Goal: Task Accomplishment & Management: Manage account settings

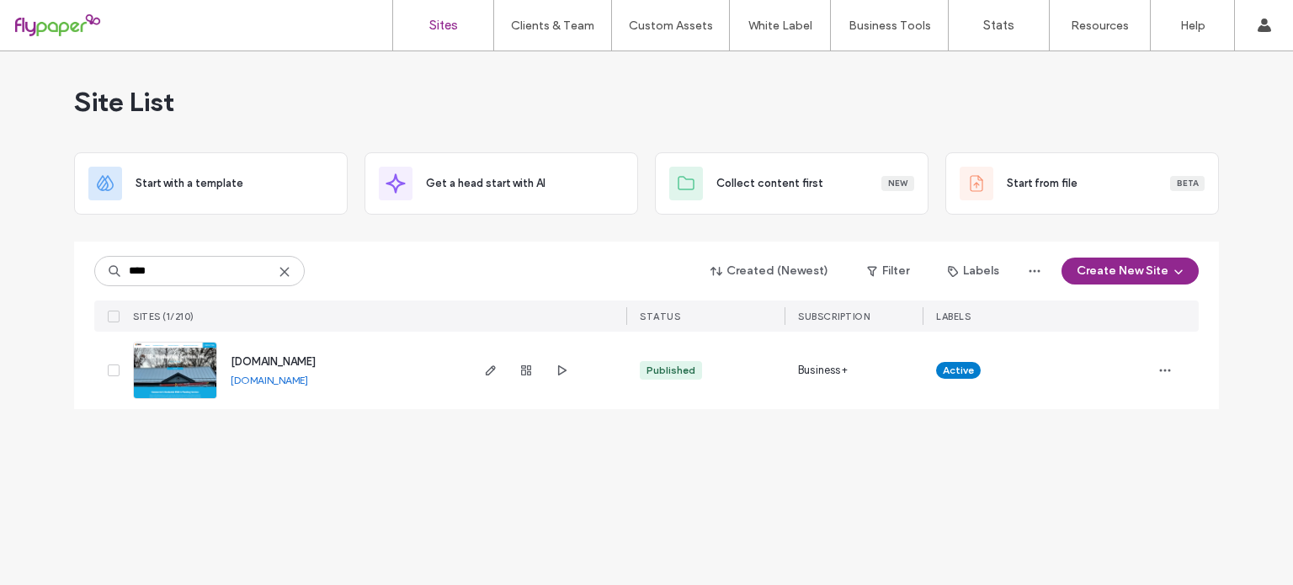
type input "****"
click at [514, 369] on div at bounding box center [526, 370] width 91 height 77
click at [526, 370] on icon "button" at bounding box center [525, 370] width 13 height 13
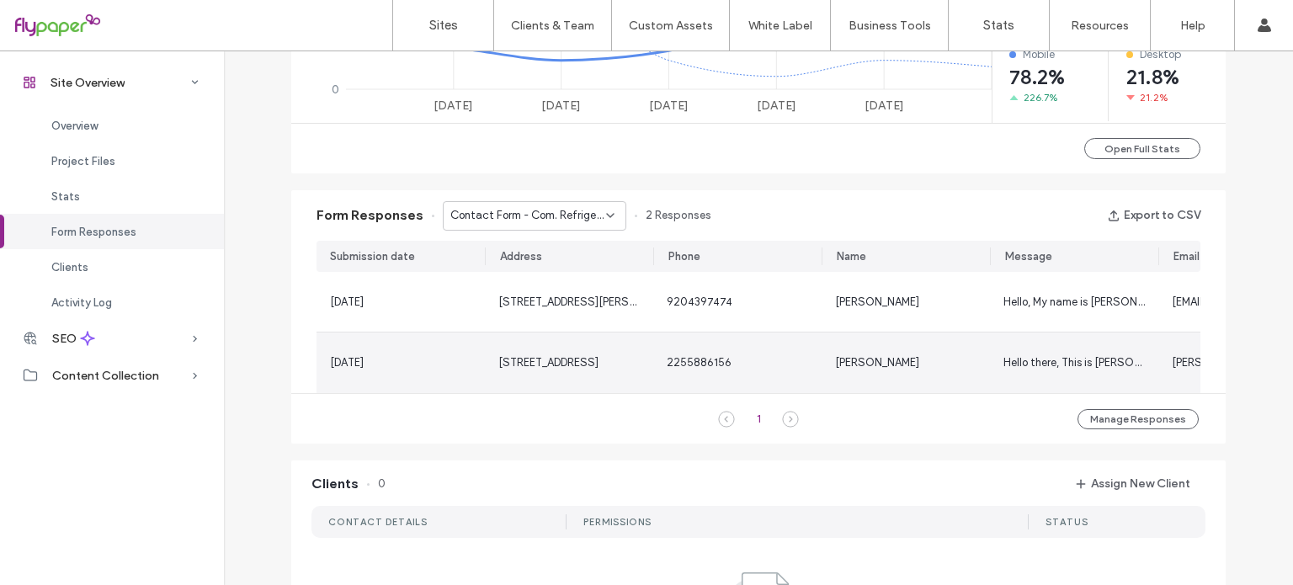
scroll to position [945, 0]
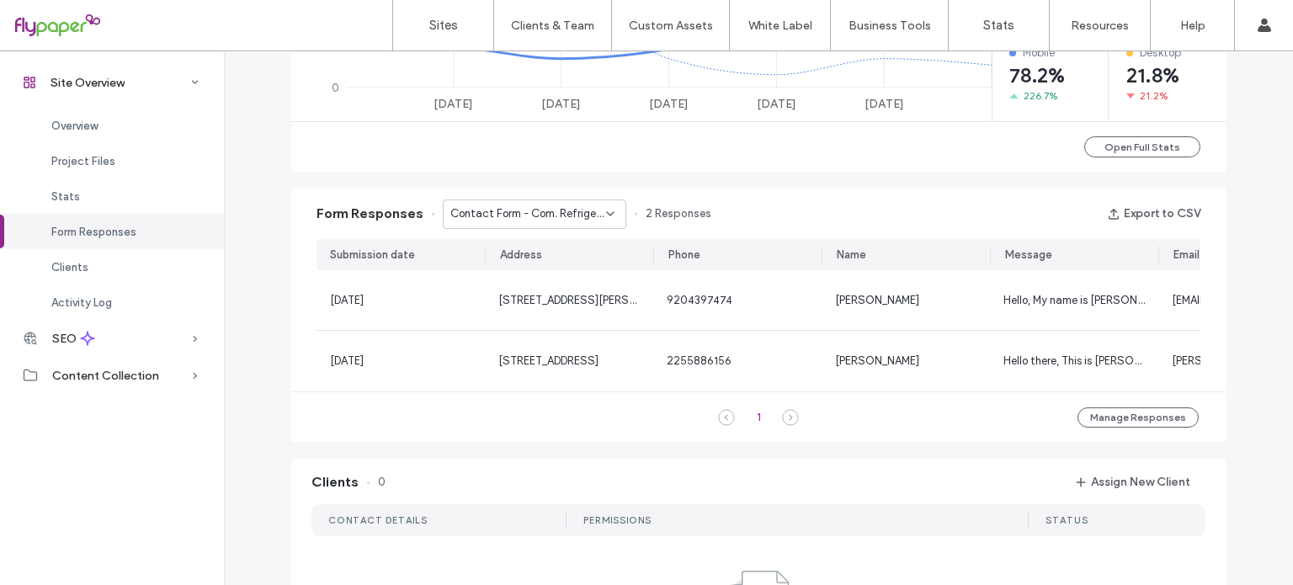
click at [515, 215] on span "Contact Form - Com. Refrigeration - Commercial Refrigeration Services page" at bounding box center [528, 213] width 156 height 17
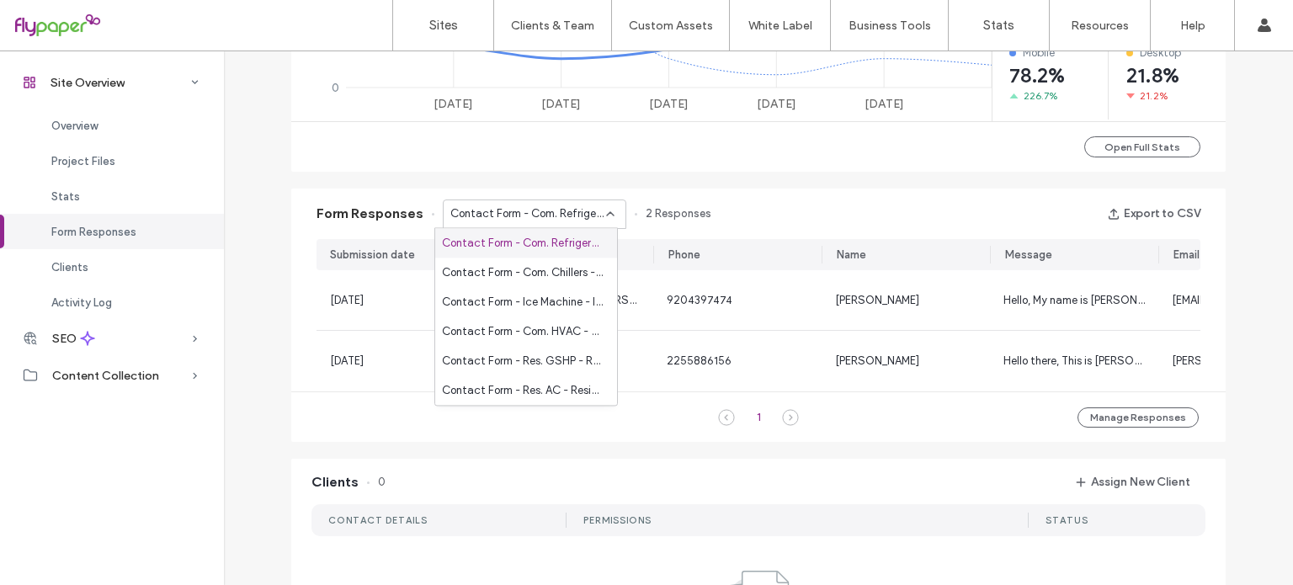
click at [505, 210] on span "Contact Form - Com. Refrigeration - Commercial Refrigeration Services page" at bounding box center [528, 213] width 156 height 17
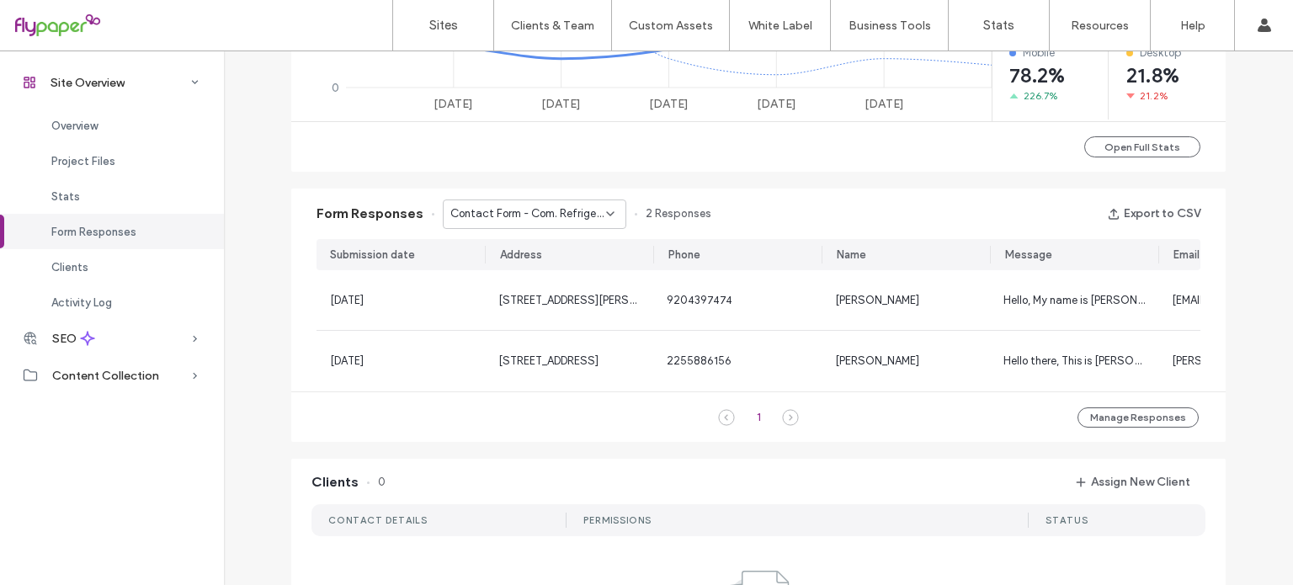
click at [505, 210] on span "Contact Form - Com. Refrigeration - Commercial Refrigeration Services page" at bounding box center [528, 213] width 156 height 17
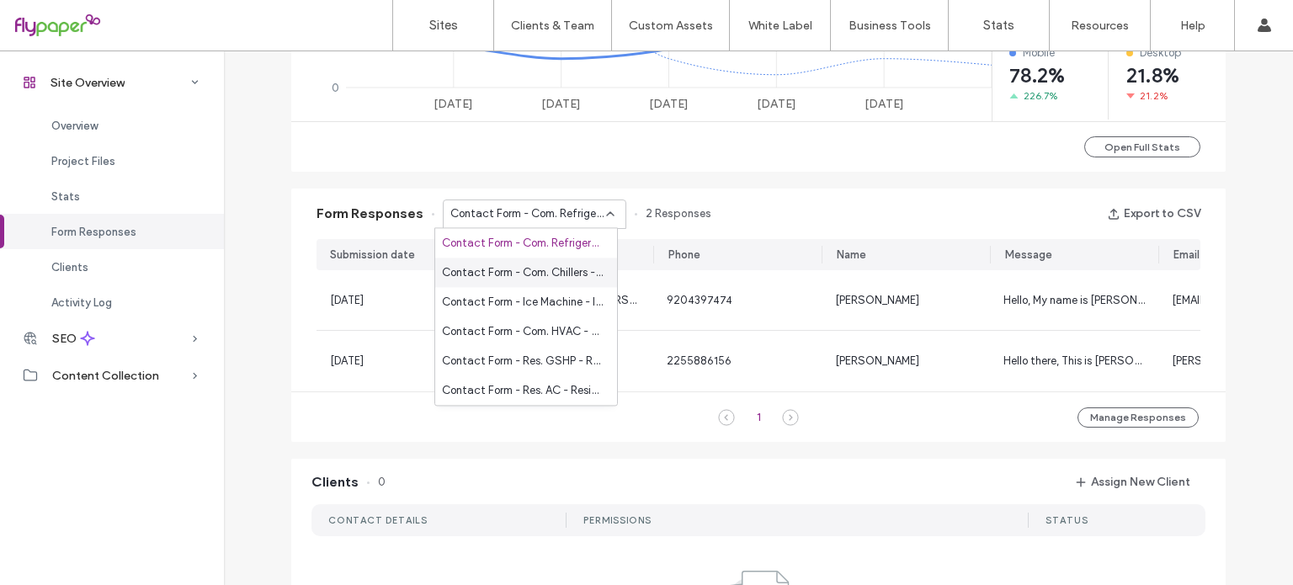
click at [475, 260] on div "Contact Form - Com. Chillers - Commercial Chillers page" at bounding box center [526, 272] width 182 height 29
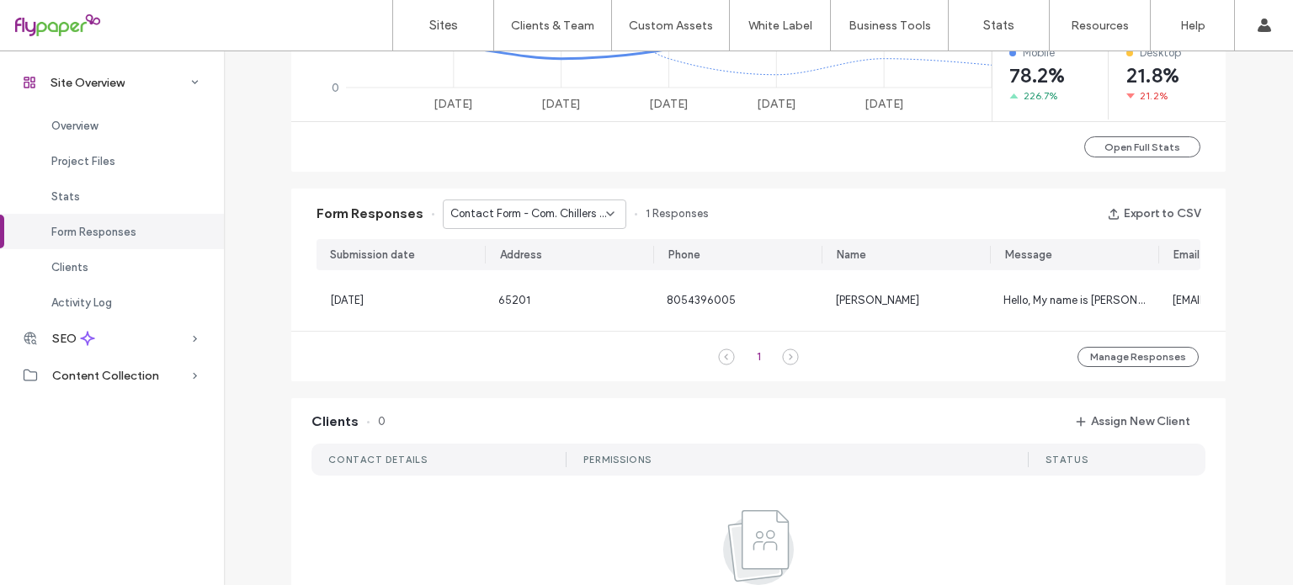
click at [514, 209] on span "Contact Form - Com. Chillers - Commercial Chillers page" at bounding box center [528, 213] width 156 height 17
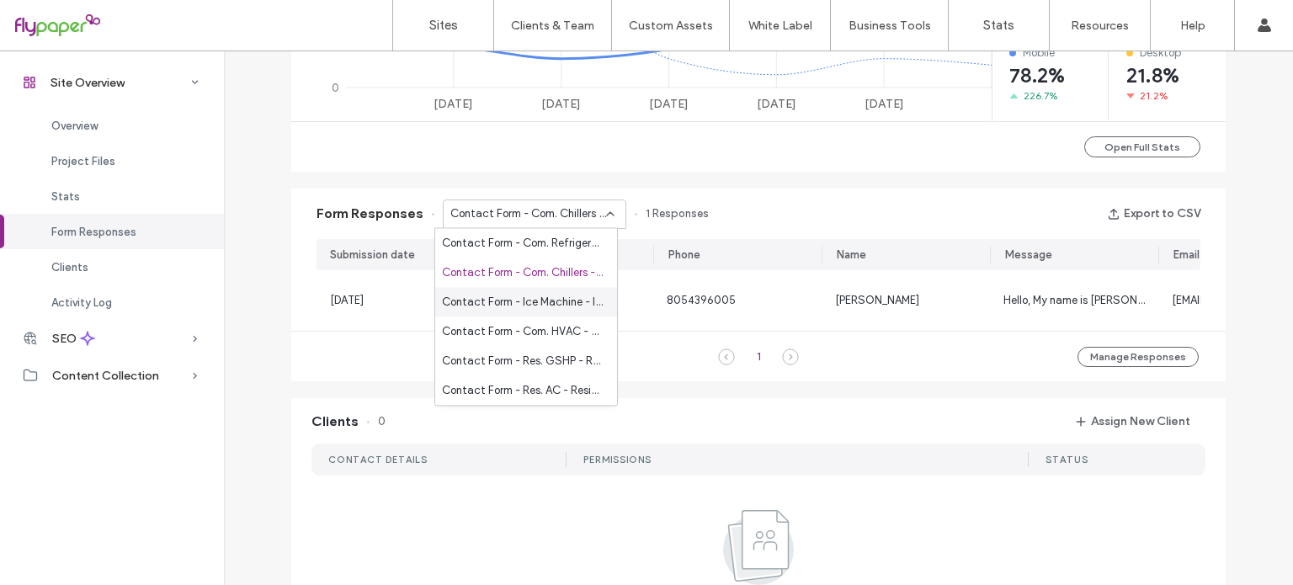
click at [493, 290] on div "Contact Form - Ice Machine - Ice Machine Leasing page" at bounding box center [526, 301] width 182 height 29
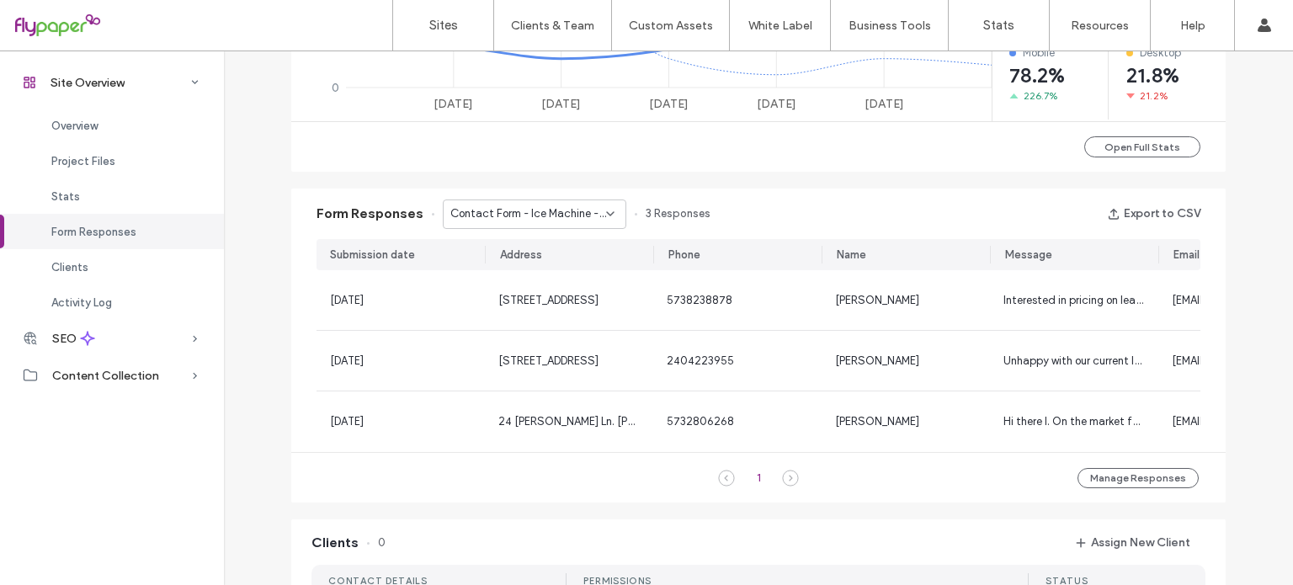
click at [529, 220] on span "Contact Form - Ice Machine - Ice Machine Leasing page" at bounding box center [528, 213] width 156 height 17
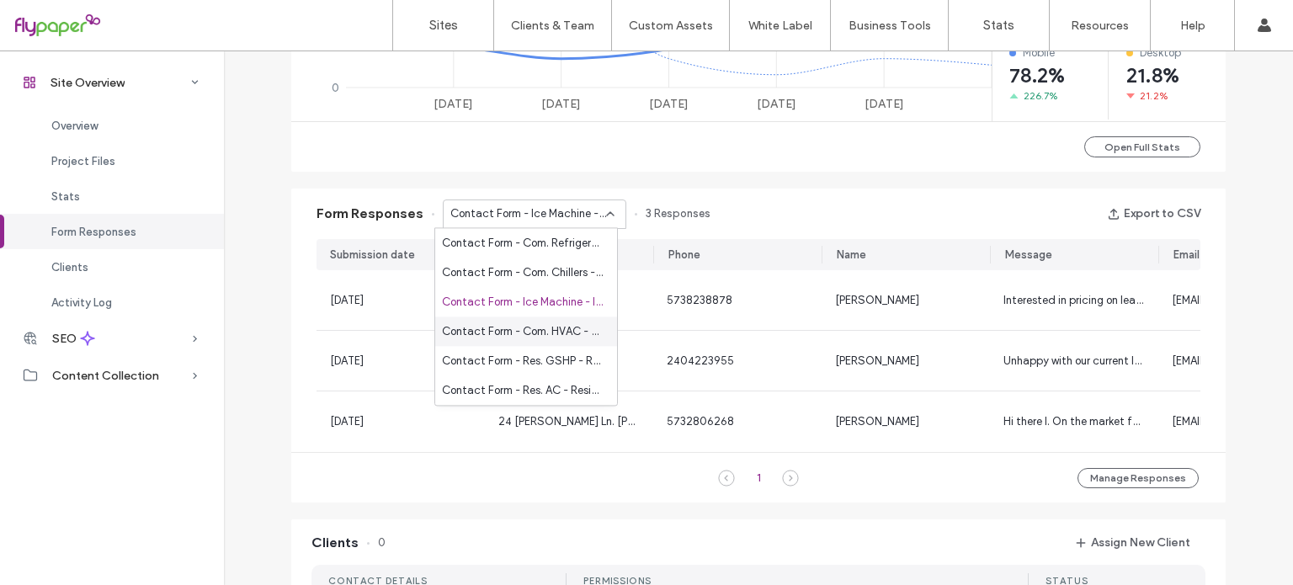
click at [516, 324] on span "Contact Form - Com. HVAC - Commercial HVAC page" at bounding box center [523, 331] width 162 height 17
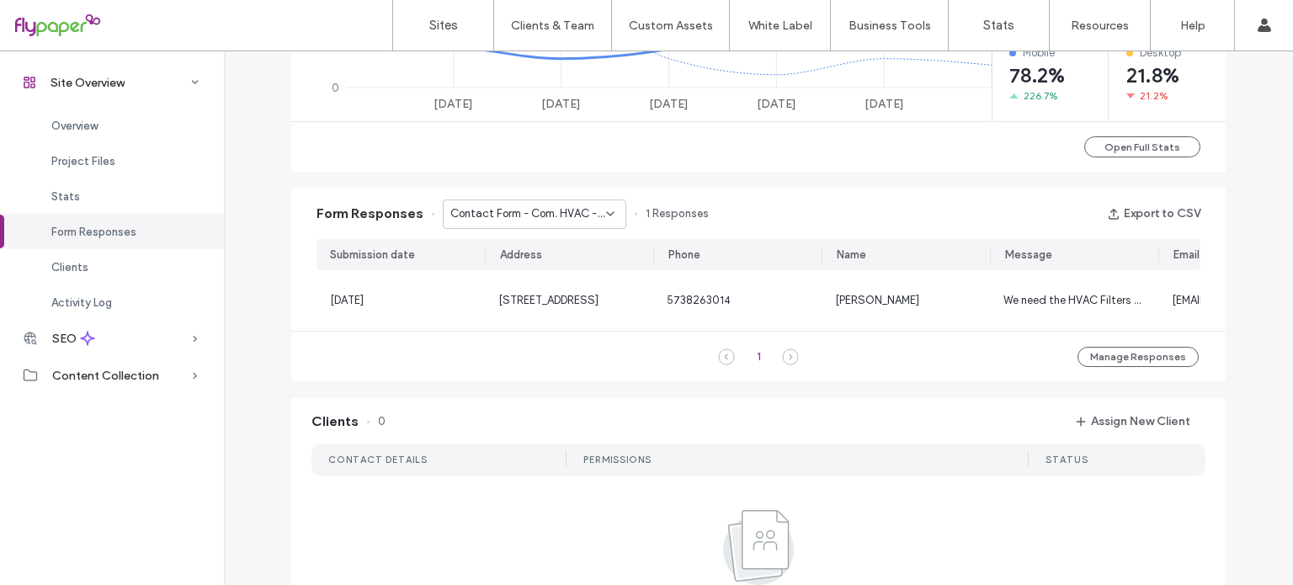
click at [528, 234] on div "Form Responses Contact Form - Com. HVAC - Commercial HVAC page 1 Responses Expo…" at bounding box center [758, 214] width 935 height 51
click at [530, 223] on div "Contact Form - Com. HVAC - Commercial HVAC page" at bounding box center [535, 214] width 184 height 29
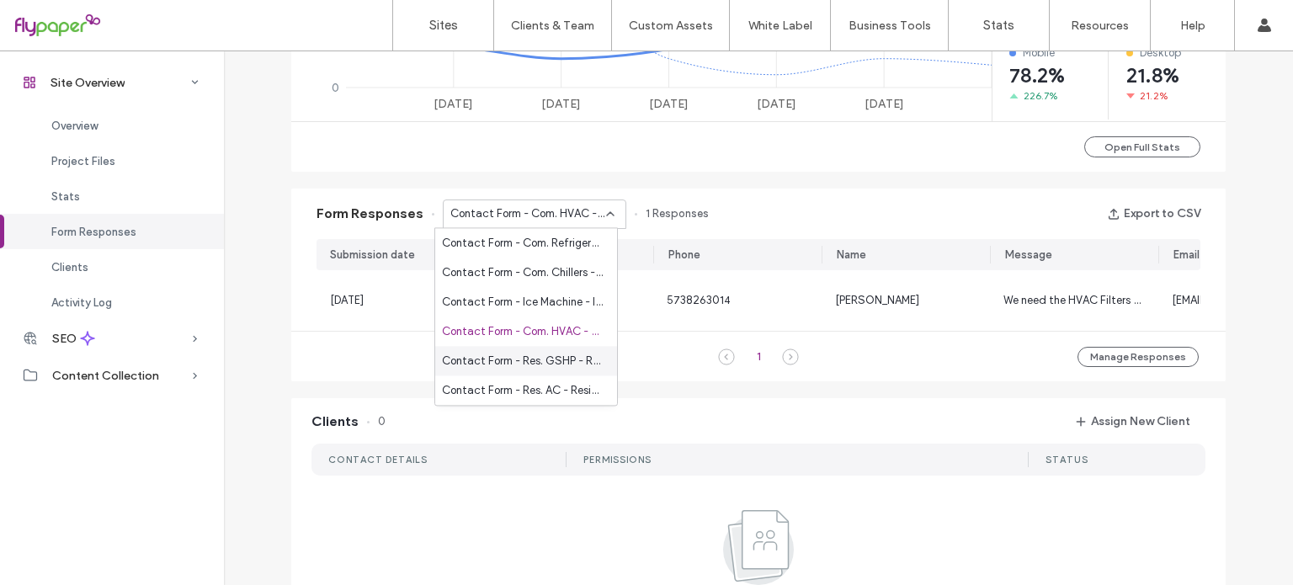
click at [509, 358] on span "Contact Form - Res. GSHP - Residential Ground Source Heat Pumps page" at bounding box center [523, 361] width 162 height 17
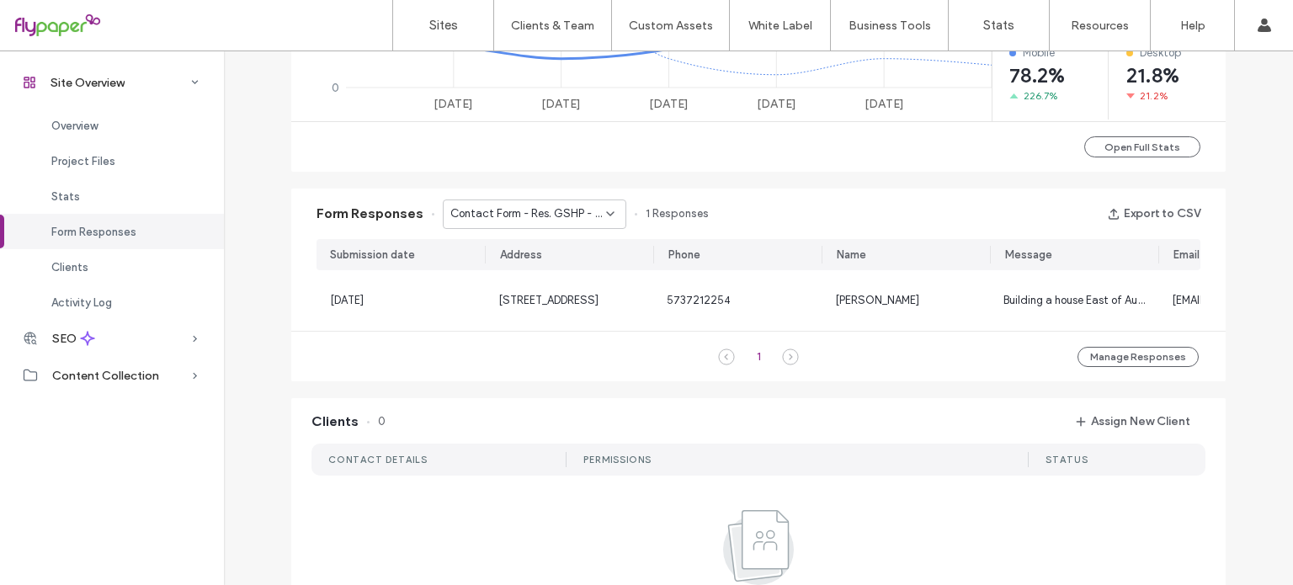
click at [538, 211] on span "Contact Form - Res. GSHP - Residential Ground Source Heat Pumps page" at bounding box center [528, 213] width 156 height 17
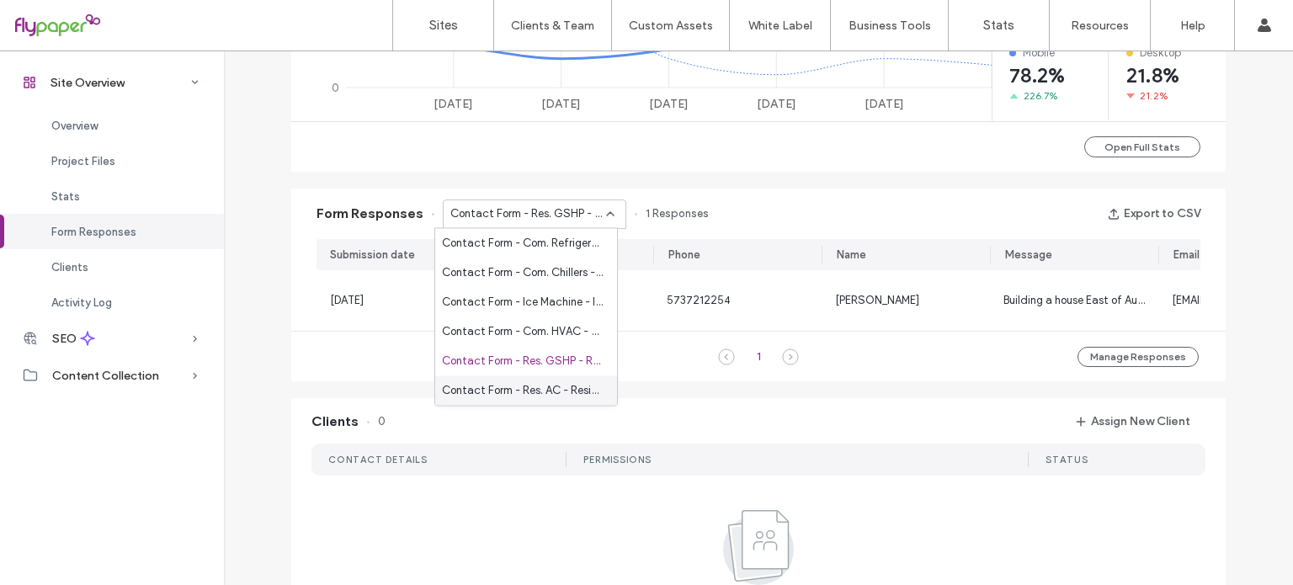
click at [515, 384] on span "Contact Form - Res. AC - Residential Air Conditioning page" at bounding box center [523, 390] width 162 height 17
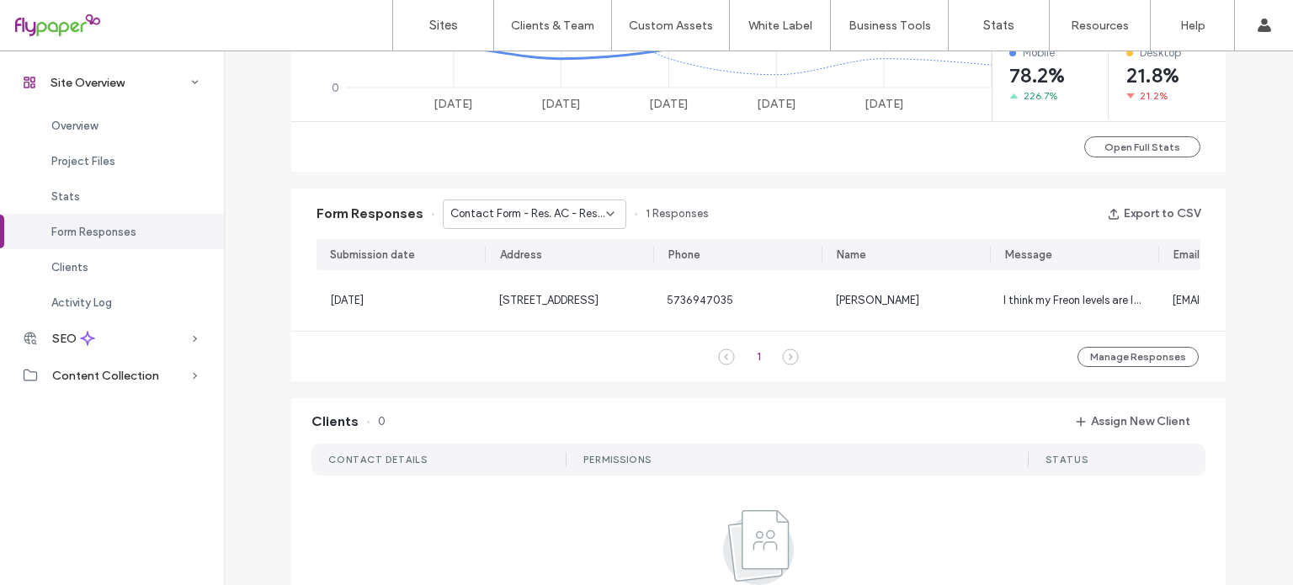
click at [537, 210] on span "Contact Form - Res. AC - Residential Air Conditioning page" at bounding box center [528, 213] width 156 height 17
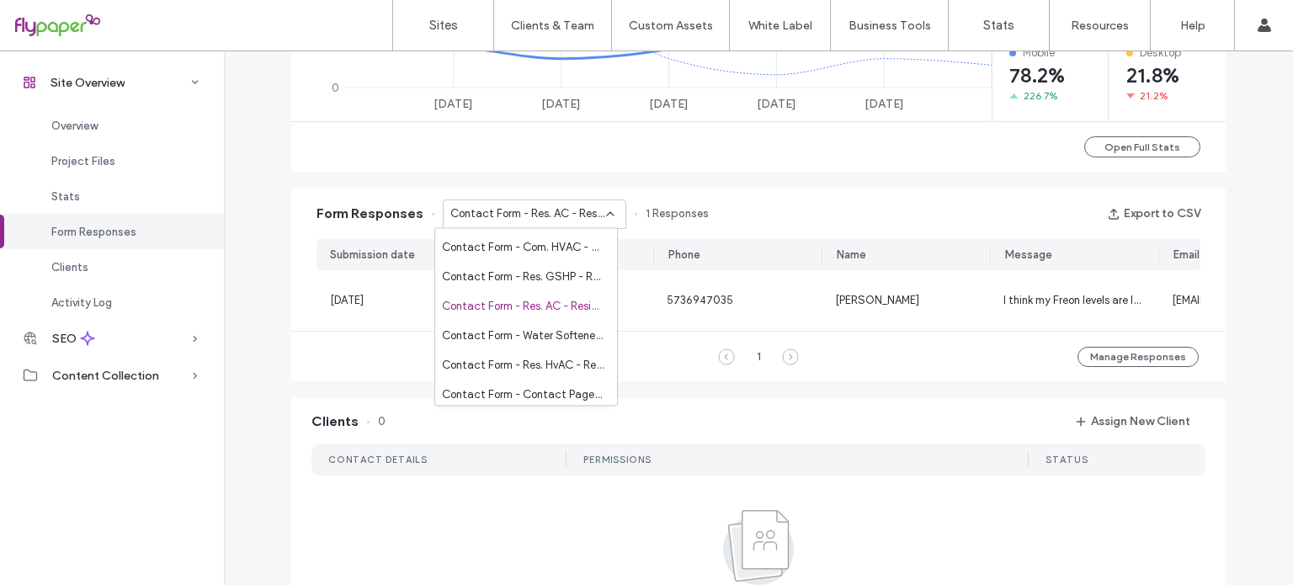
scroll to position [88, 0]
click at [535, 342] on div "Contact Form - Water Softener - Residential Water Softener page" at bounding box center [526, 331] width 182 height 29
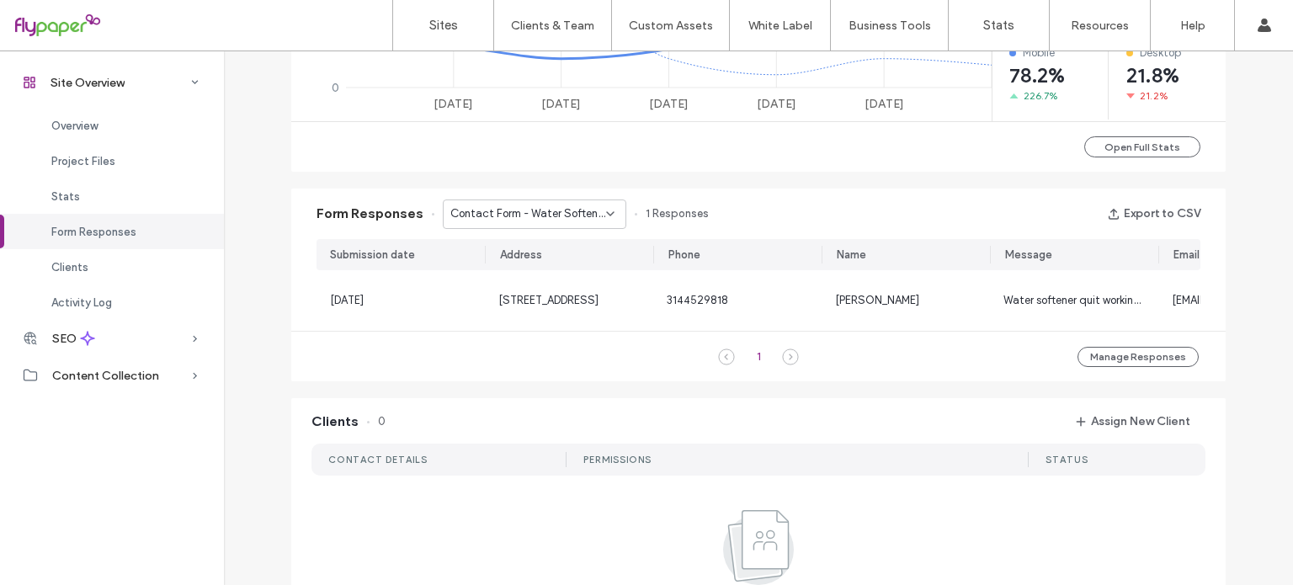
click at [516, 210] on span "Contact Form - Water Softener - Residential Water Softener page" at bounding box center [528, 213] width 156 height 17
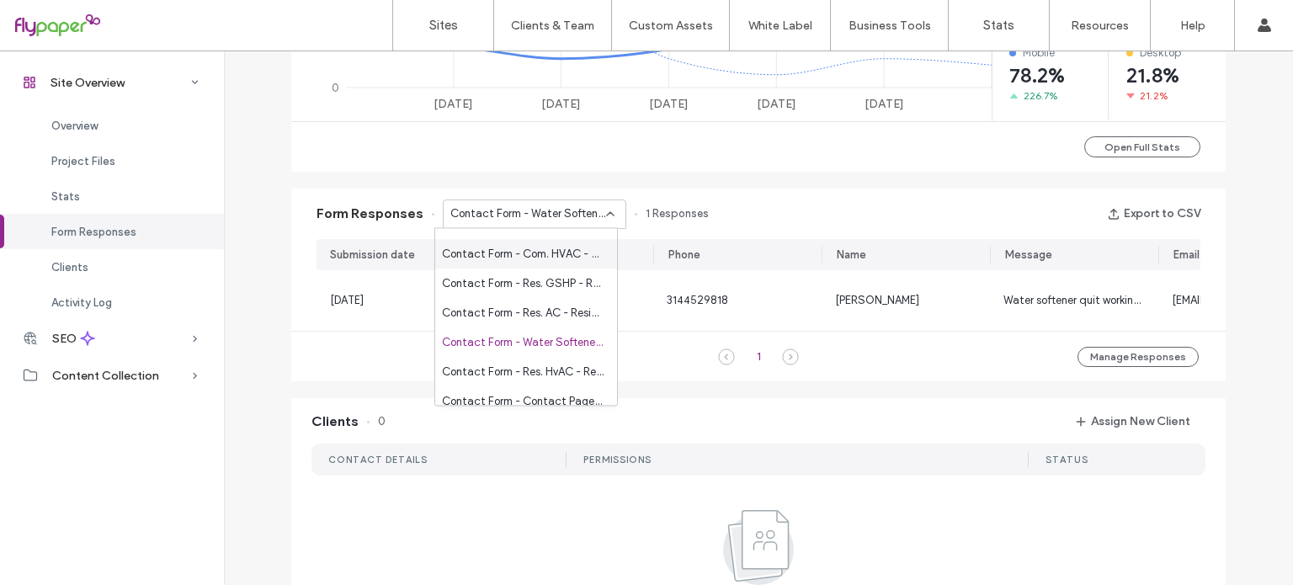
scroll to position [80, 0]
click at [516, 365] on span "Contact Form - Res. HvAC - Residential HVAC page" at bounding box center [523, 369] width 162 height 17
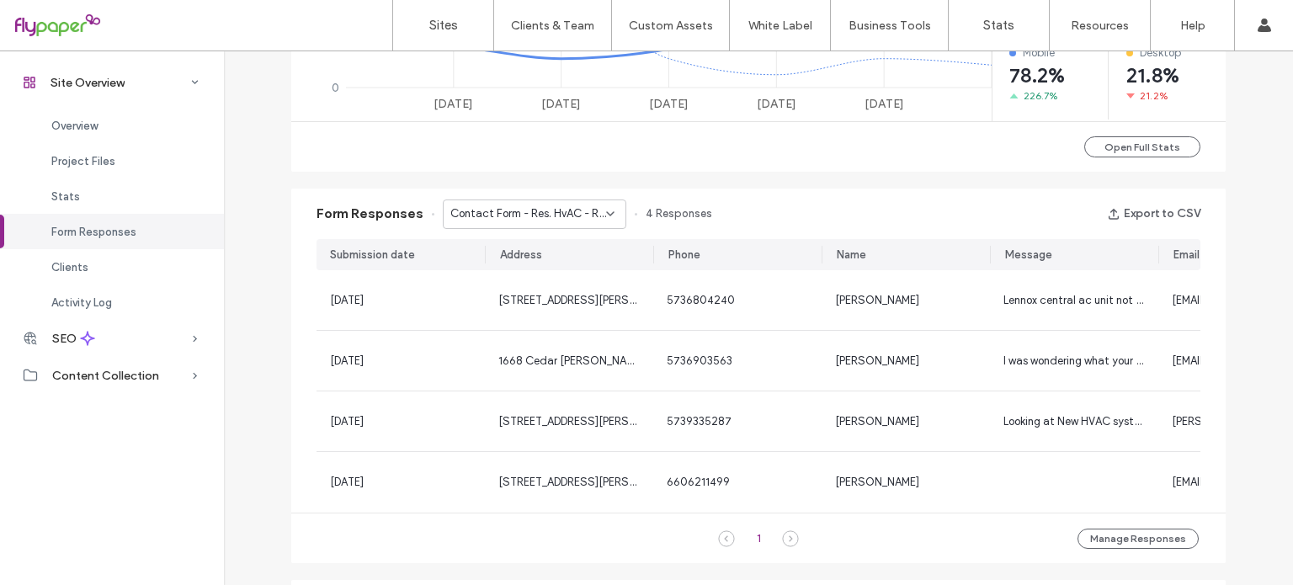
click at [529, 228] on div "Contact Form - Res. HvAC - Residential HVAC page" at bounding box center [535, 214] width 184 height 29
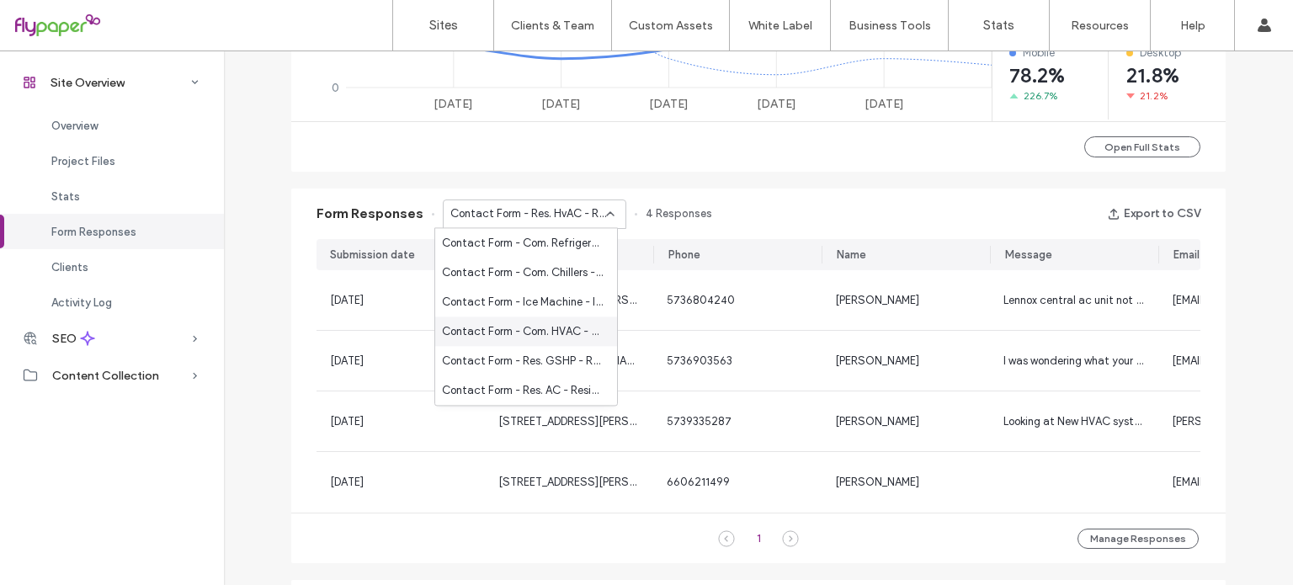
scroll to position [88, 0]
click at [531, 383] on span "Contact Form - Contact Page - Contact page" at bounding box center [523, 391] width 162 height 17
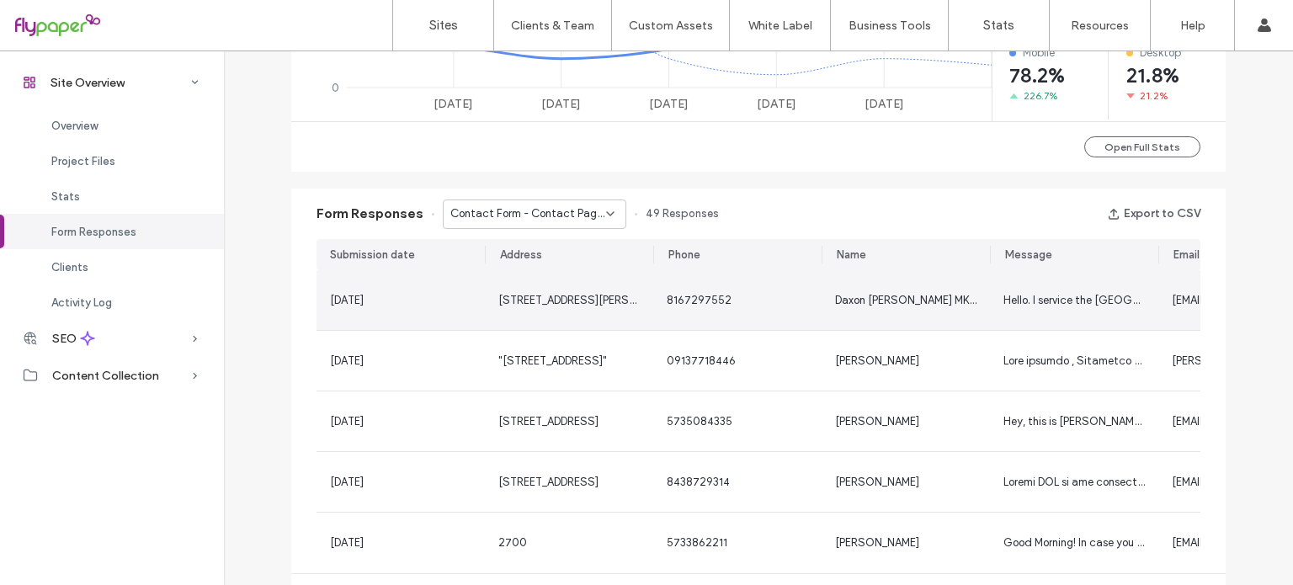
scroll to position [1088, 0]
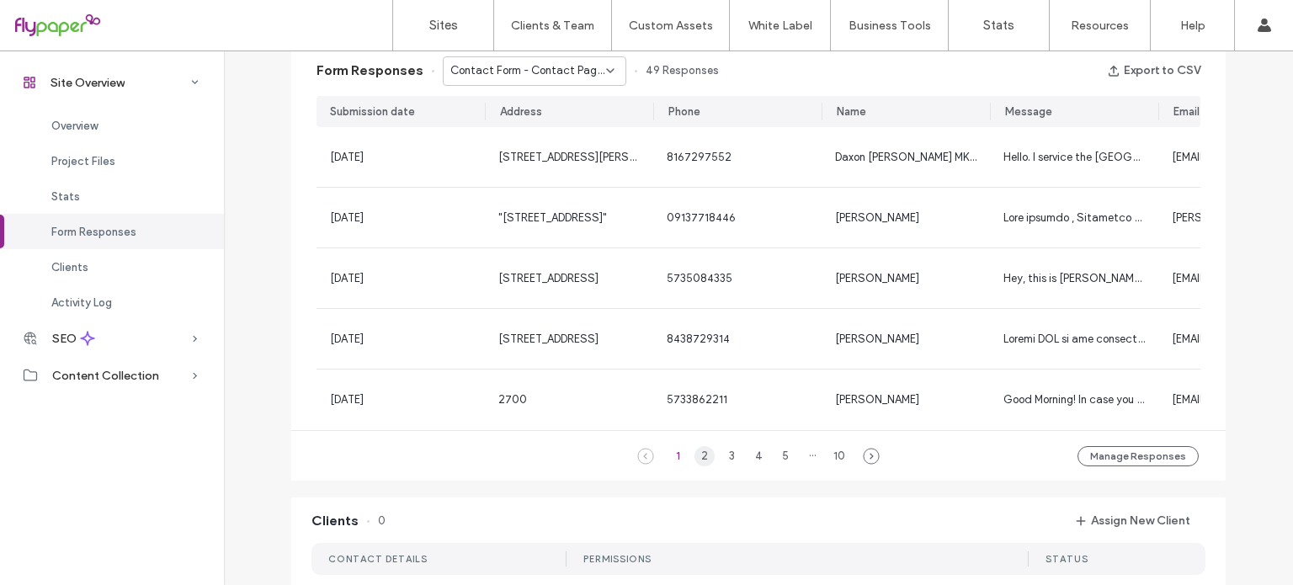
click at [697, 457] on div "2" at bounding box center [705, 456] width 20 height 20
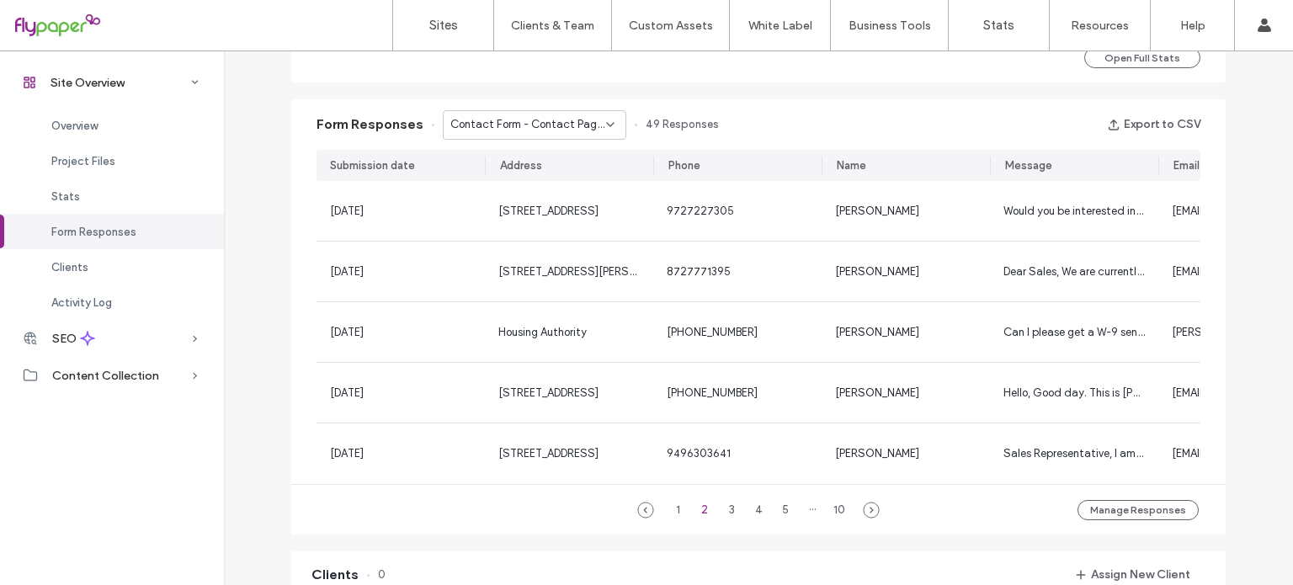
scroll to position [0, 125]
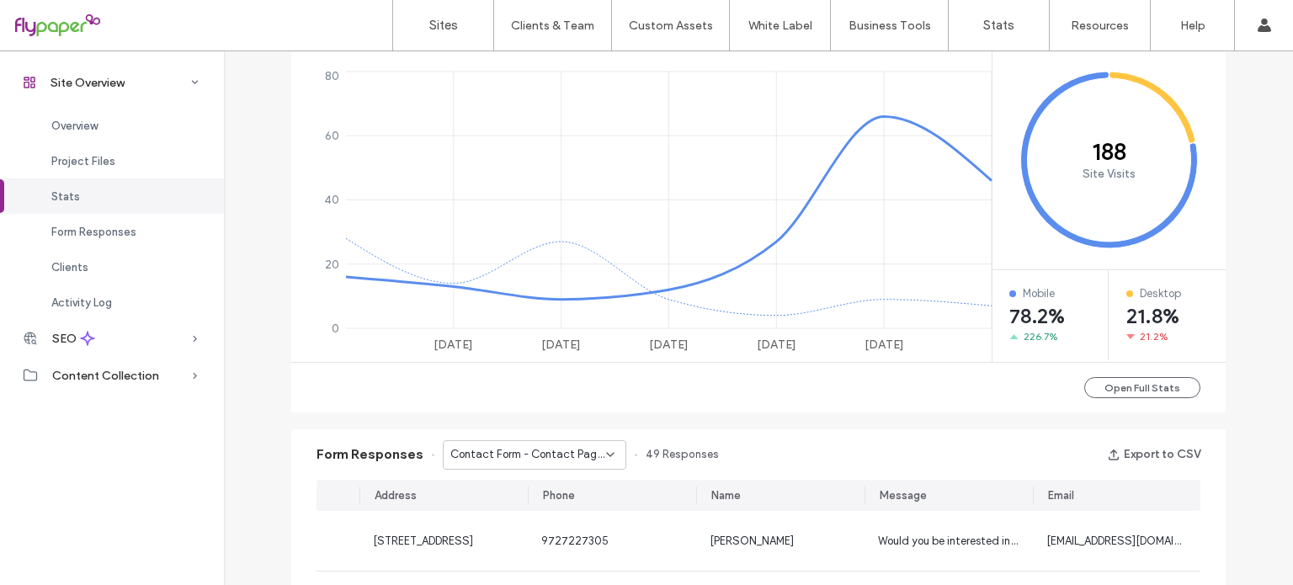
scroll to position [337, 0]
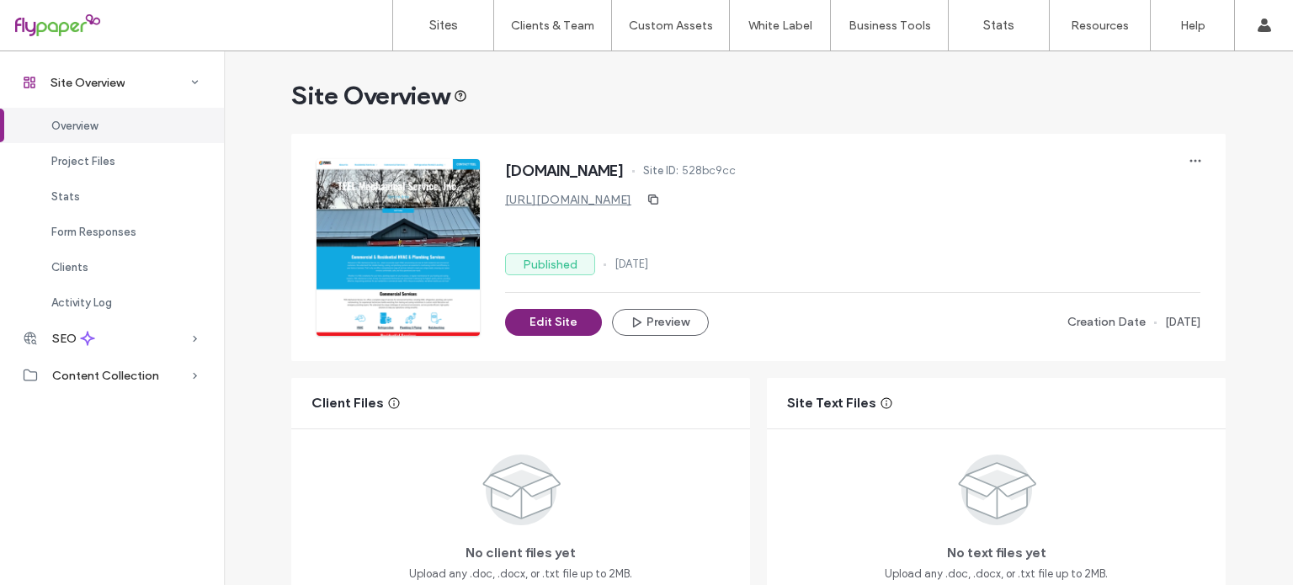
click at [544, 328] on button "Edit Site" at bounding box center [553, 322] width 97 height 27
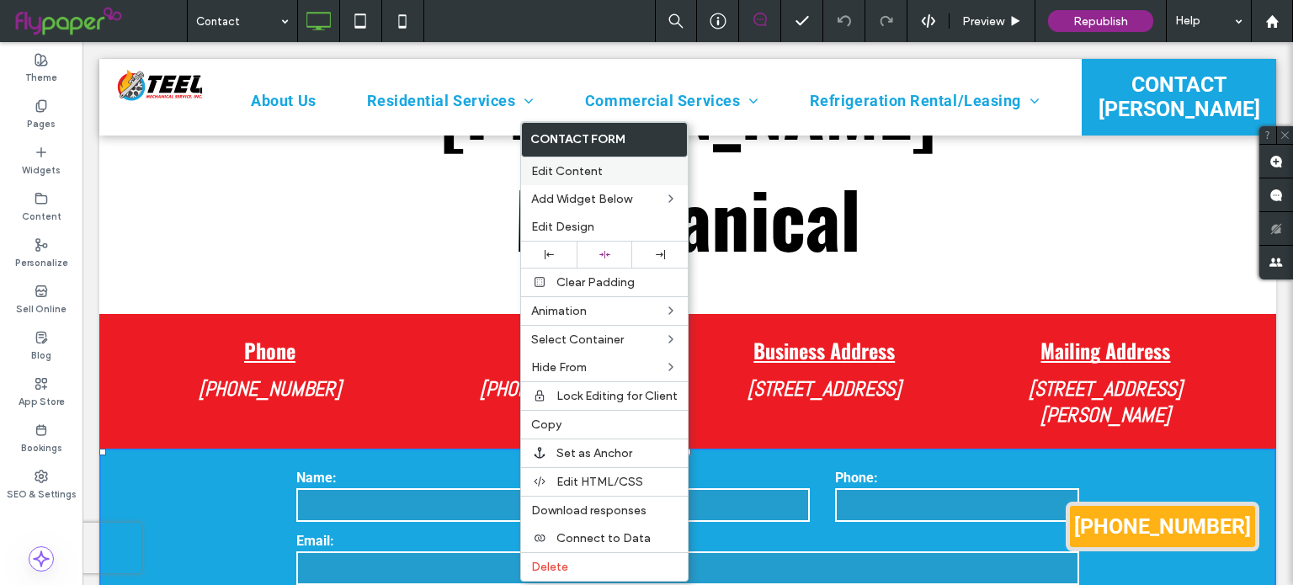
click at [595, 168] on span "Edit Content" at bounding box center [567, 171] width 72 height 14
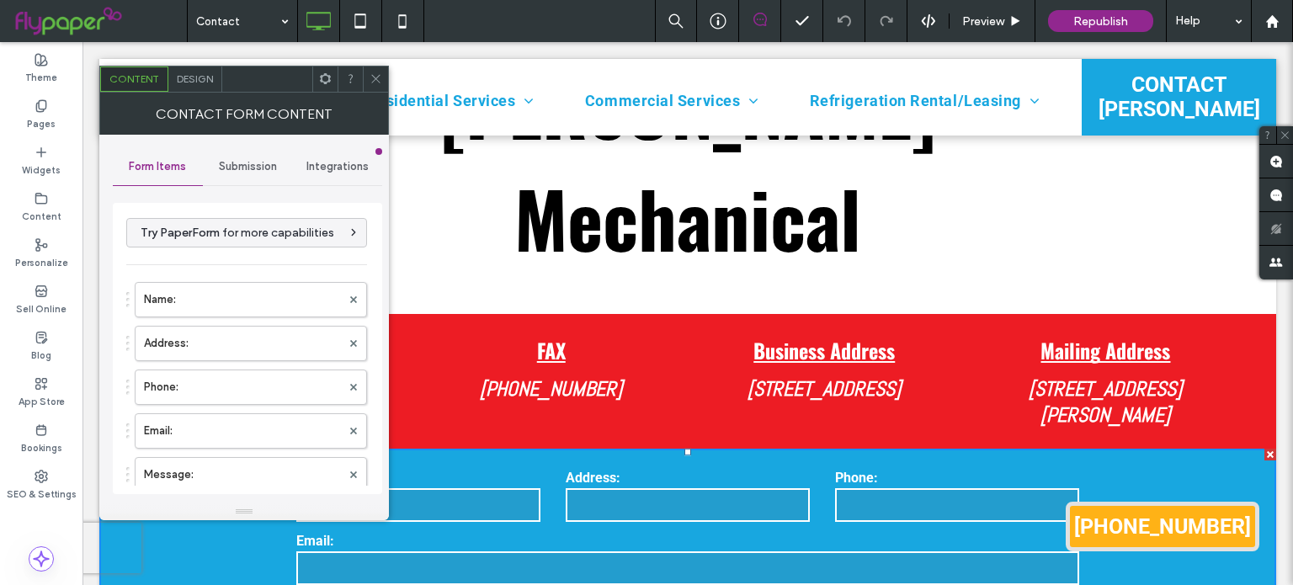
click at [256, 168] on span "Submission" at bounding box center [248, 166] width 58 height 13
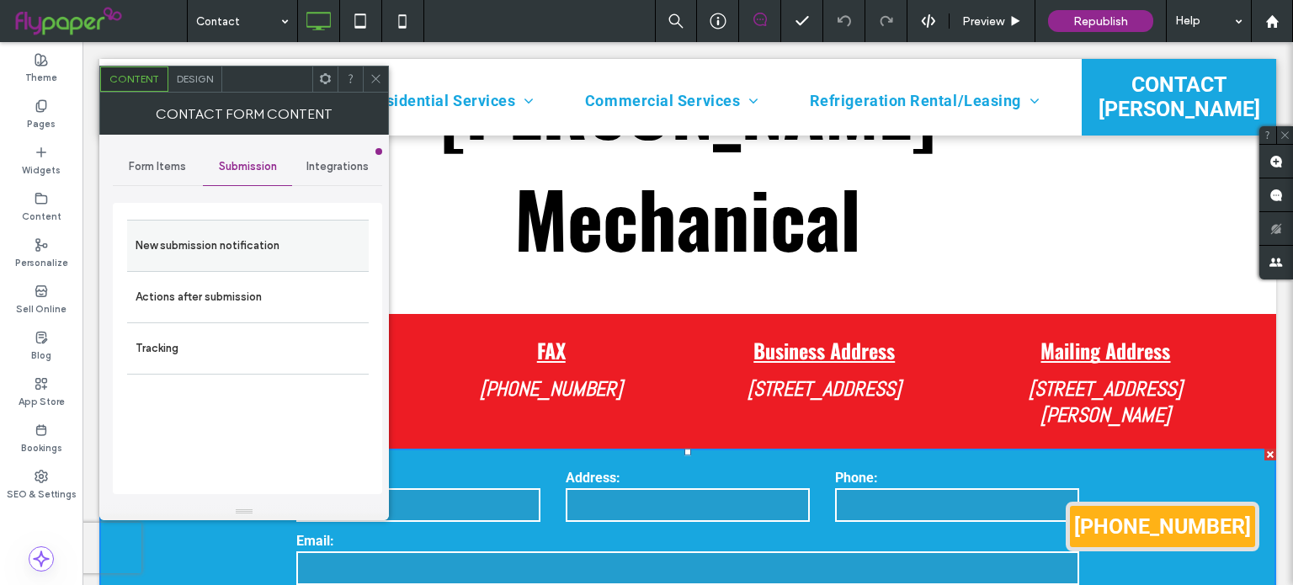
click at [209, 245] on label "New submission notification" at bounding box center [248, 246] width 225 height 34
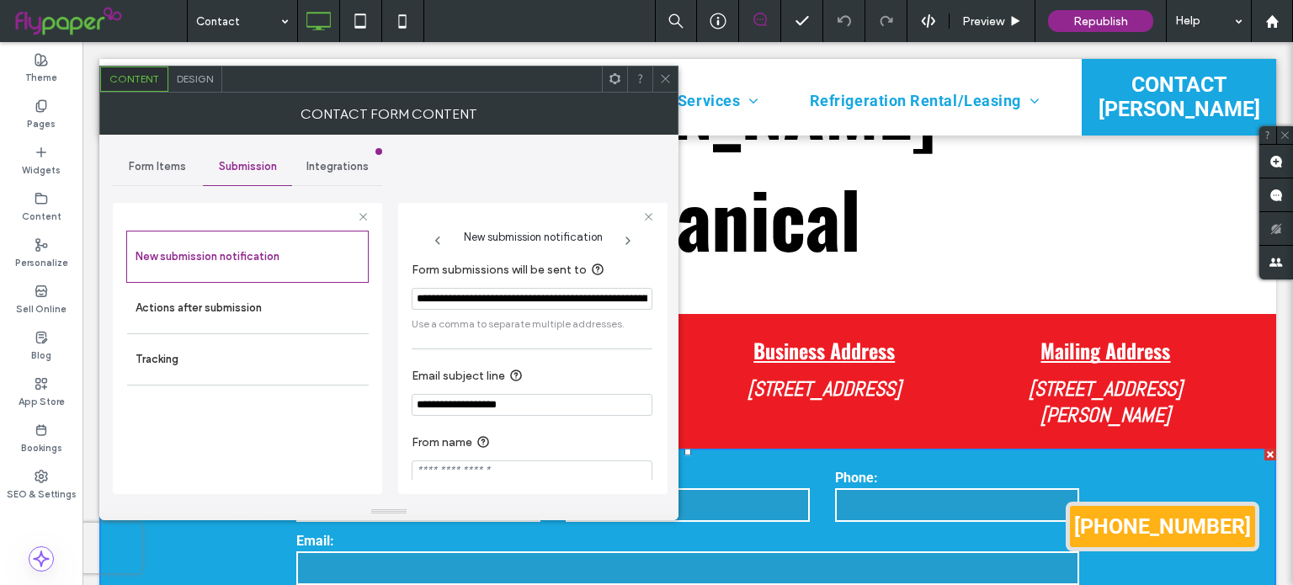
click at [456, 299] on input "**********" at bounding box center [532, 299] width 241 height 22
click at [588, 301] on input "**********" at bounding box center [532, 299] width 241 height 22
click at [669, 77] on icon at bounding box center [665, 78] width 13 height 13
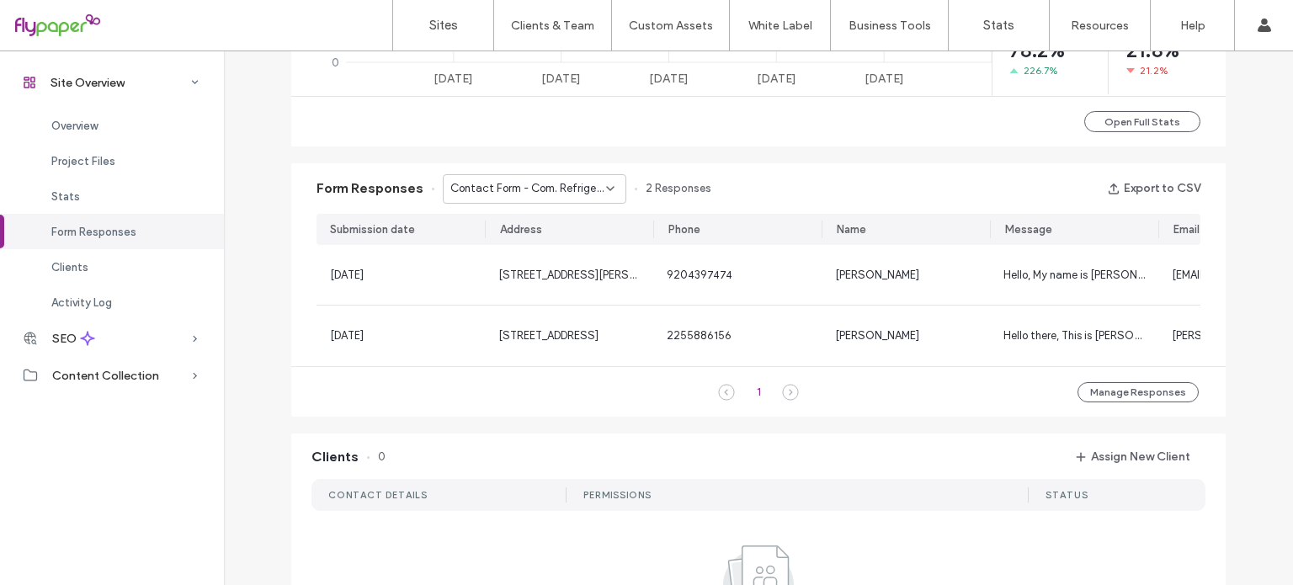
scroll to position [970, 0]
click at [520, 203] on div "Contact Form - Com. Refrigeration - Commercial Refrigeration Services page" at bounding box center [535, 188] width 184 height 29
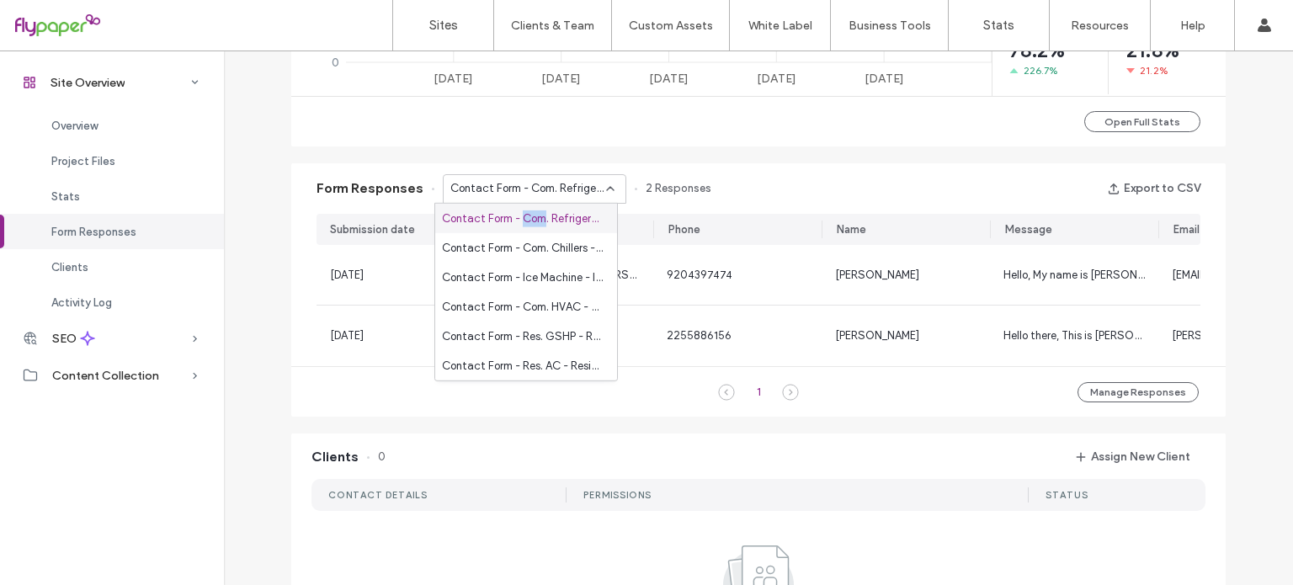
click at [520, 204] on div "Contact Form - Com. Refrigeration - Commercial Refrigeration Services page" at bounding box center [526, 218] width 182 height 29
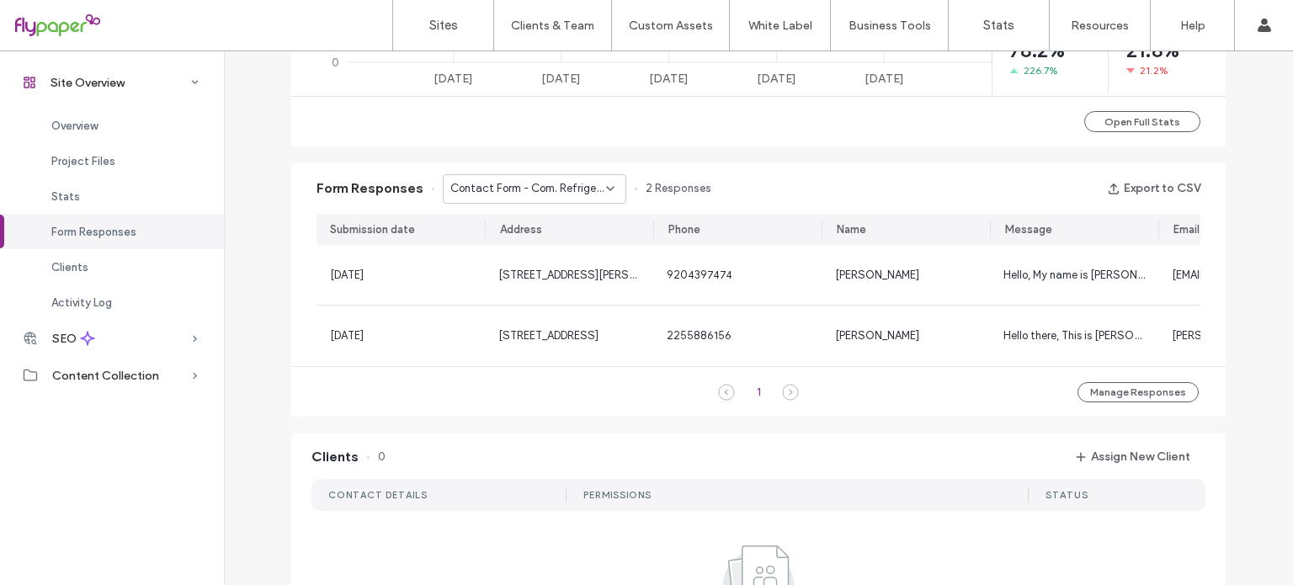
click at [521, 198] on div "Contact Form - Com. Refrigeration - Commercial Refrigeration Services page" at bounding box center [535, 188] width 184 height 29
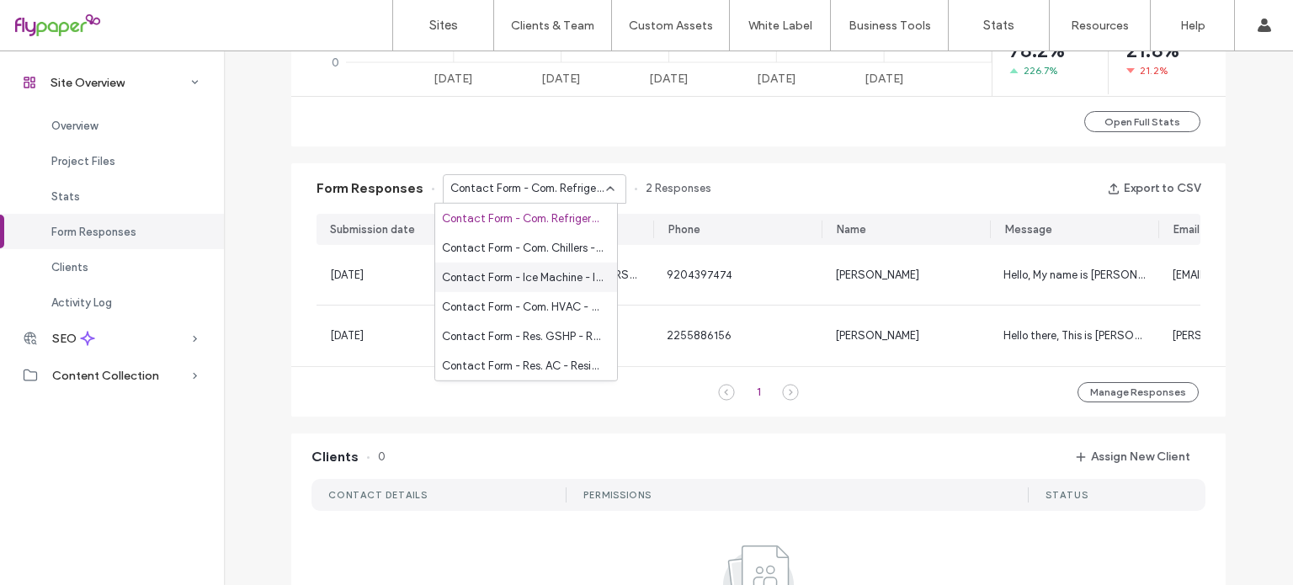
scroll to position [88, 0]
click at [509, 360] on span "Contact Form - Contact Page - Contact page" at bounding box center [523, 366] width 162 height 17
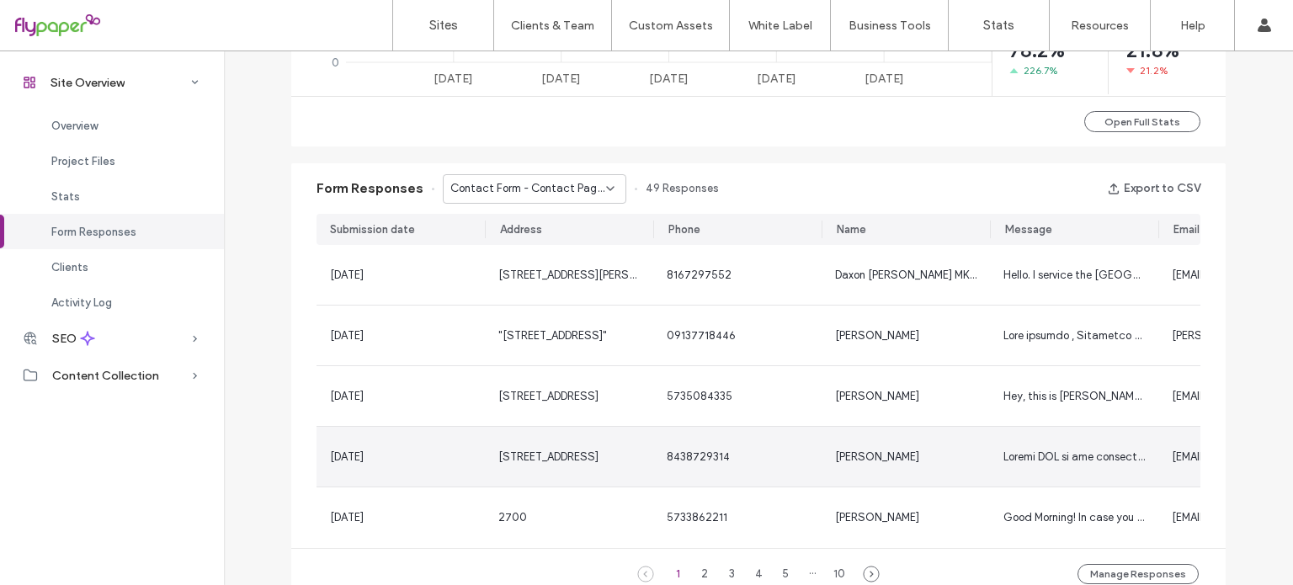
scroll to position [1054, 0]
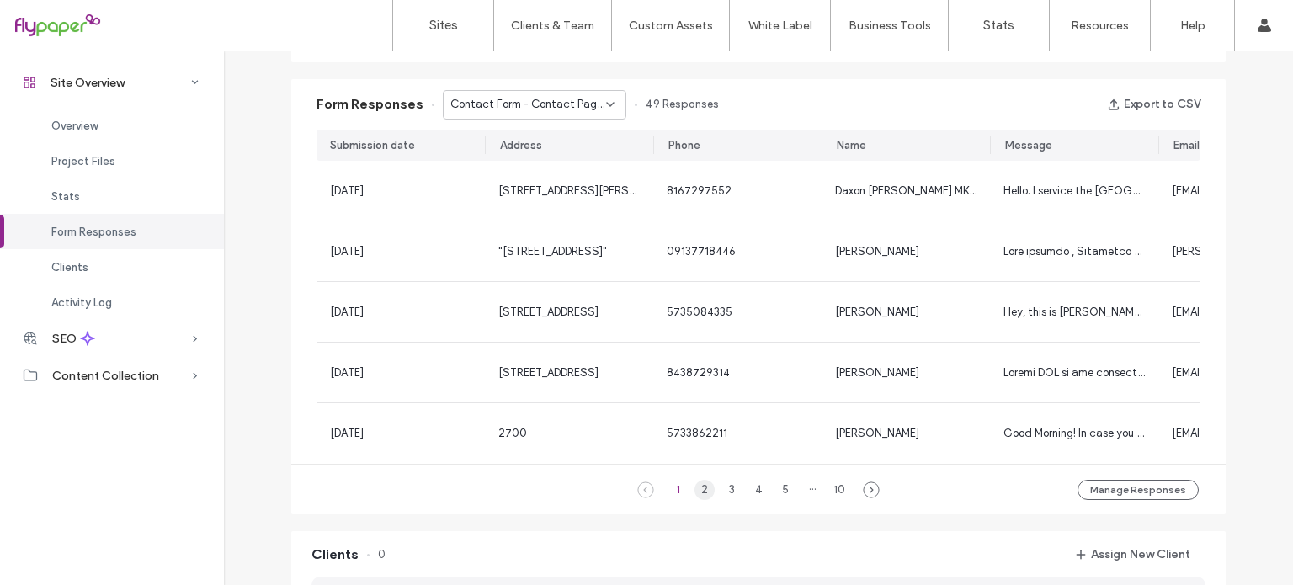
click at [695, 495] on div "2" at bounding box center [705, 490] width 20 height 20
click at [1155, 116] on button "Export to CSV" at bounding box center [1153, 104] width 93 height 27
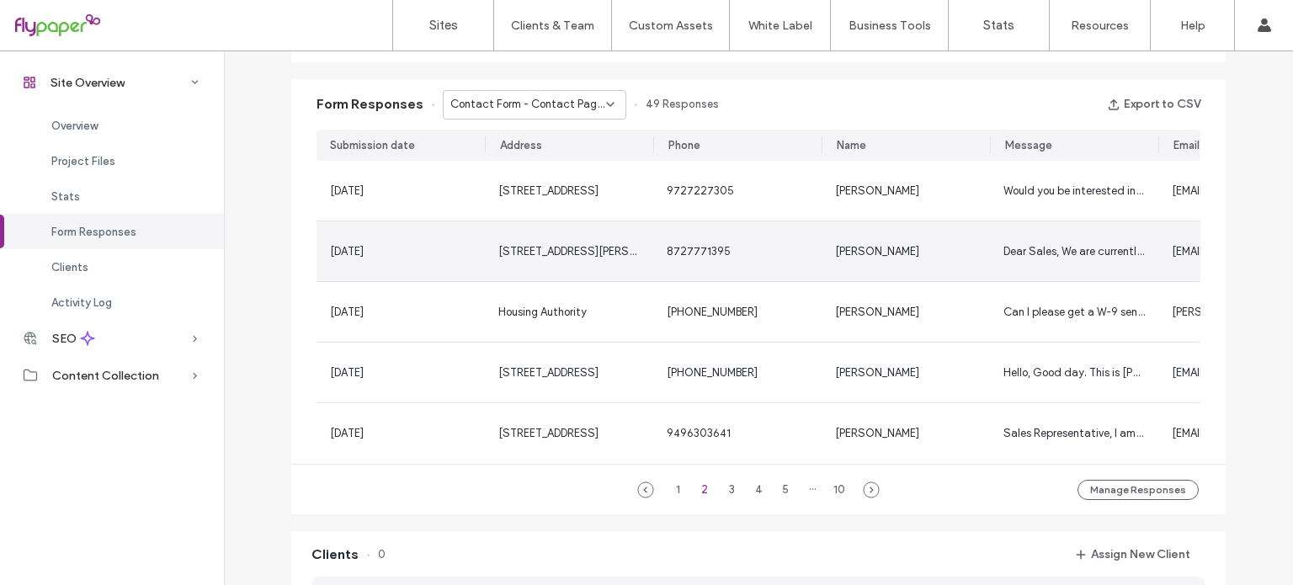
scroll to position [0, 89]
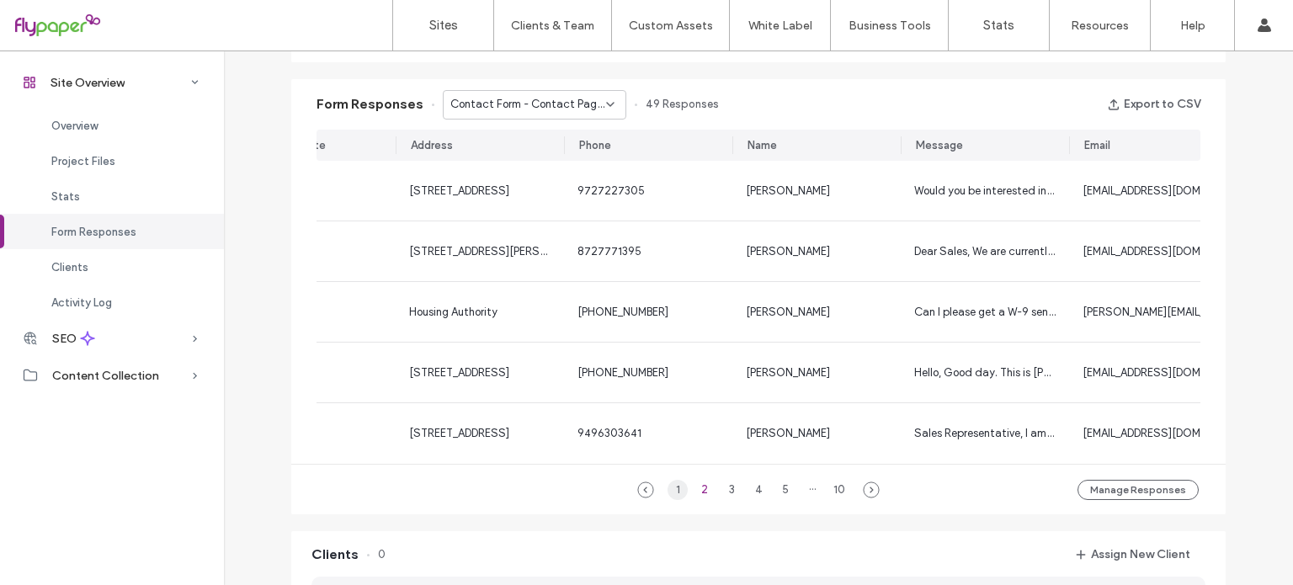
click at [675, 488] on div "1" at bounding box center [678, 490] width 20 height 20
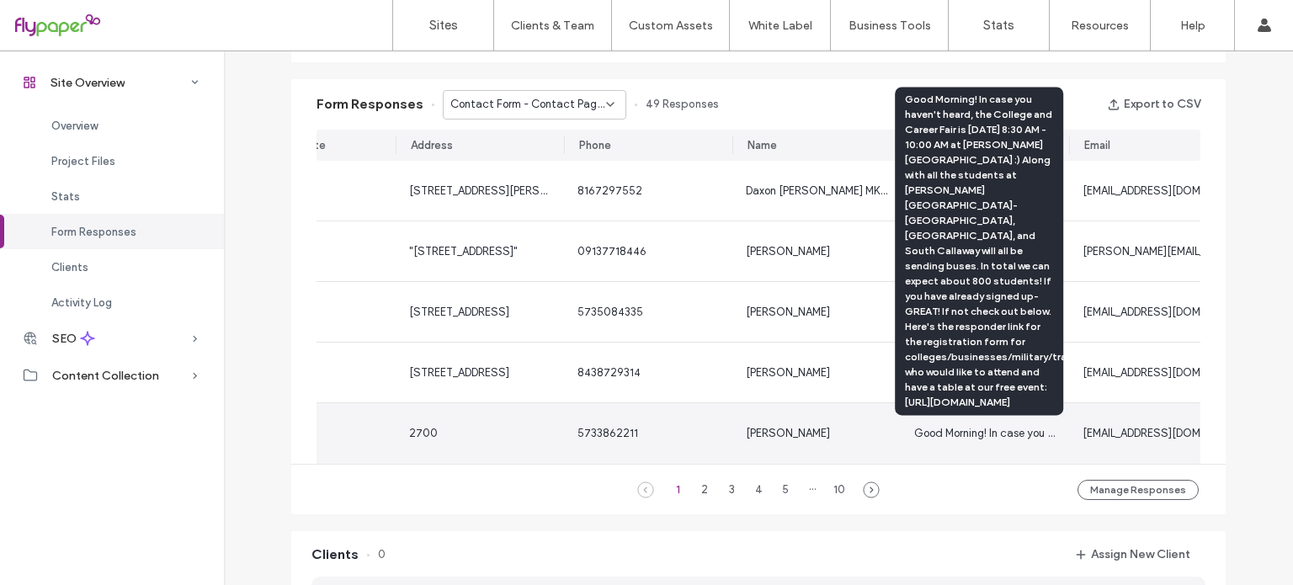
scroll to position [0, 0]
